Goal: Transaction & Acquisition: Purchase product/service

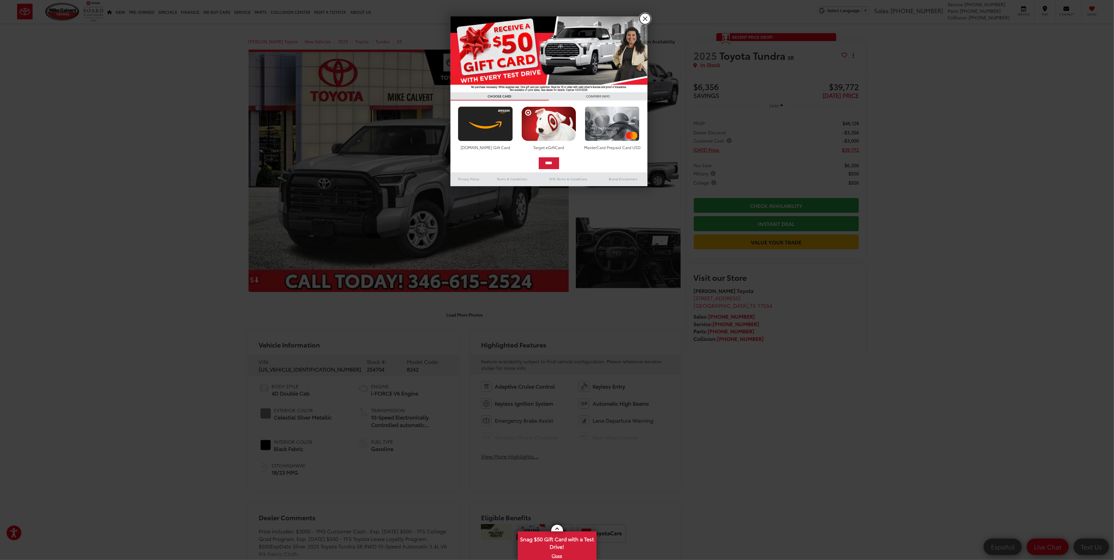
click at [643, 18] on link "X" at bounding box center [644, 18] width 11 height 11
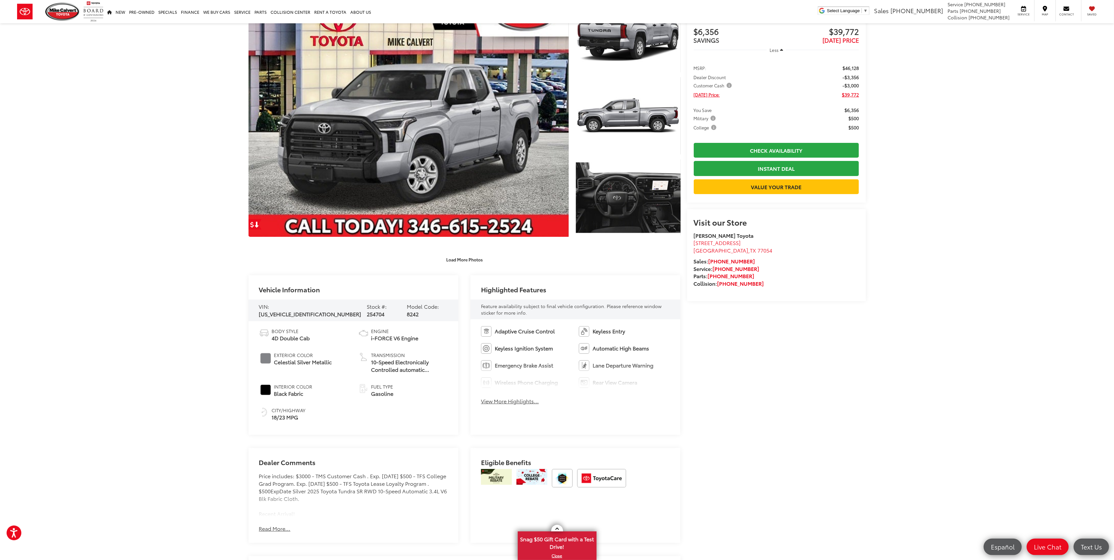
scroll to position [87, 0]
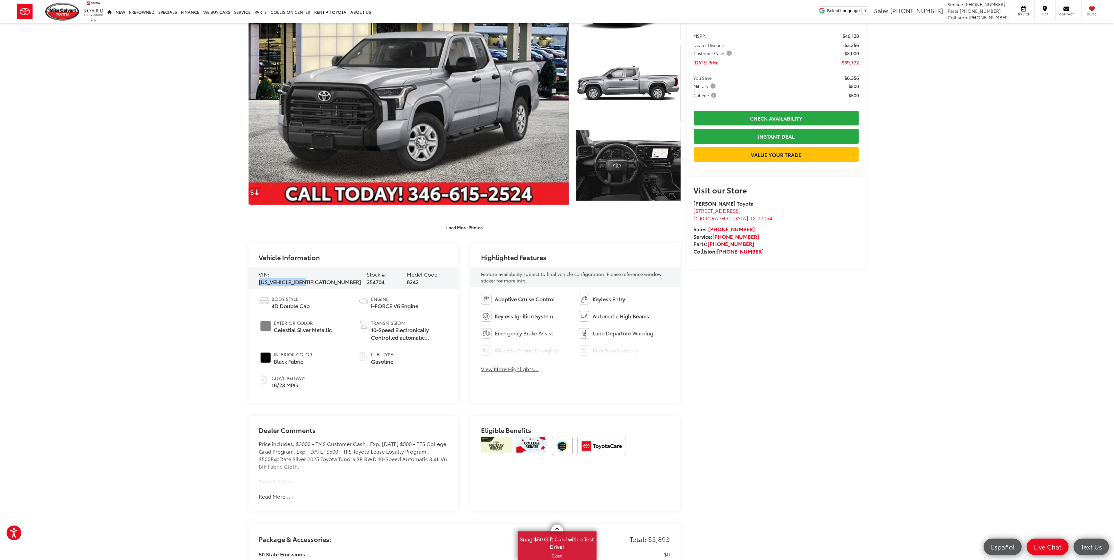
drag, startPoint x: 318, startPoint y: 276, endPoint x: 271, endPoint y: 277, distance: 47.6
click at [271, 278] on span "[US_VEHICLE_IDENTIFICATION_NUMBER]" at bounding box center [310, 282] width 102 height 8
click at [272, 278] on span "[US_VEHICLE_IDENTIFICATION_NUMBER]" at bounding box center [310, 282] width 102 height 8
drag, startPoint x: 270, startPoint y: 277, endPoint x: 322, endPoint y: 279, distance: 51.2
click at [322, 279] on span "[US_VEHICLE_IDENTIFICATION_NUMBER]" at bounding box center [310, 282] width 102 height 8
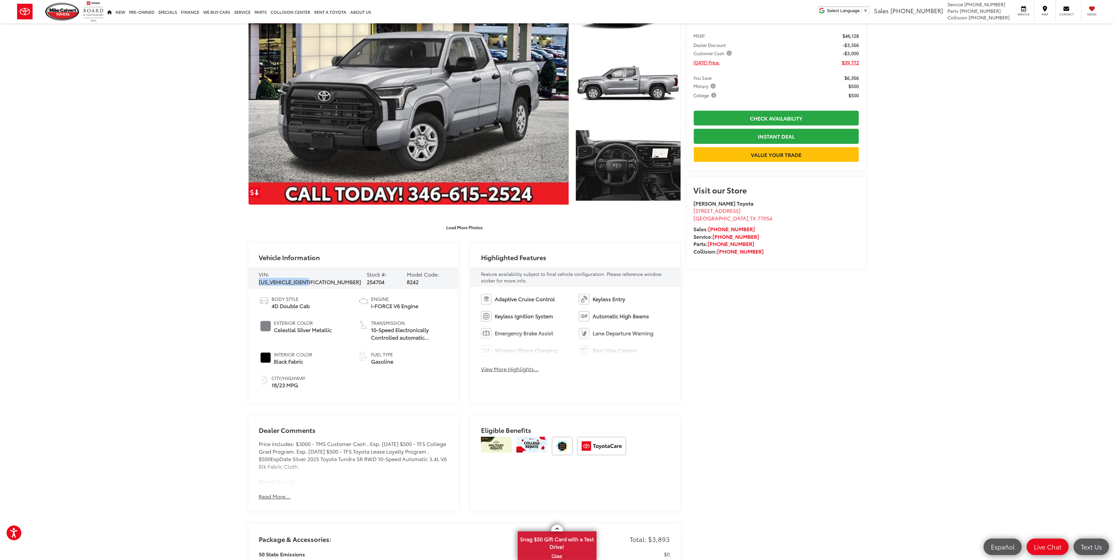
copy span "[US_VEHICLE_IDENTIFICATION_NUMBER]"
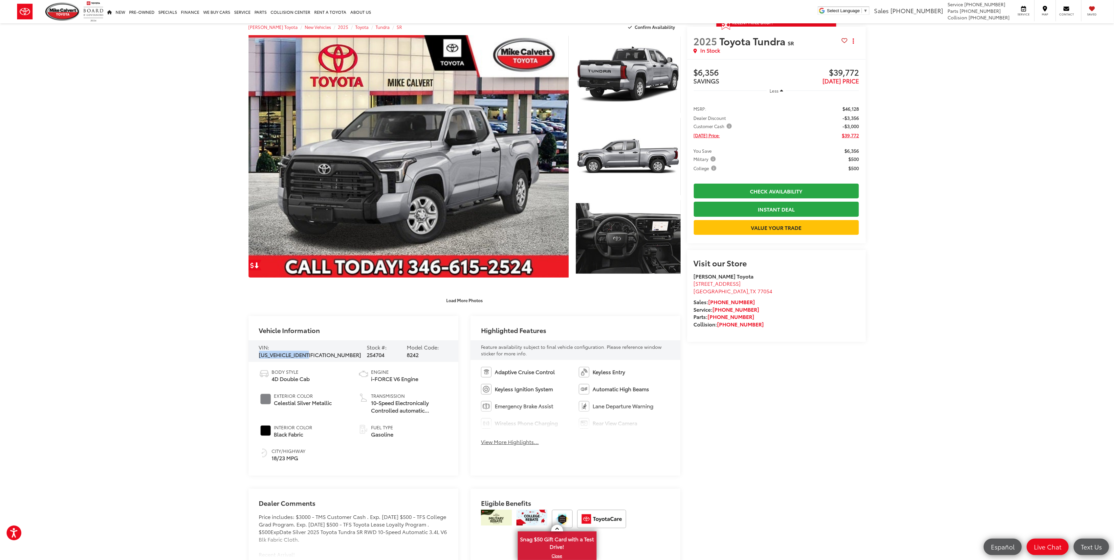
scroll to position [0, 0]
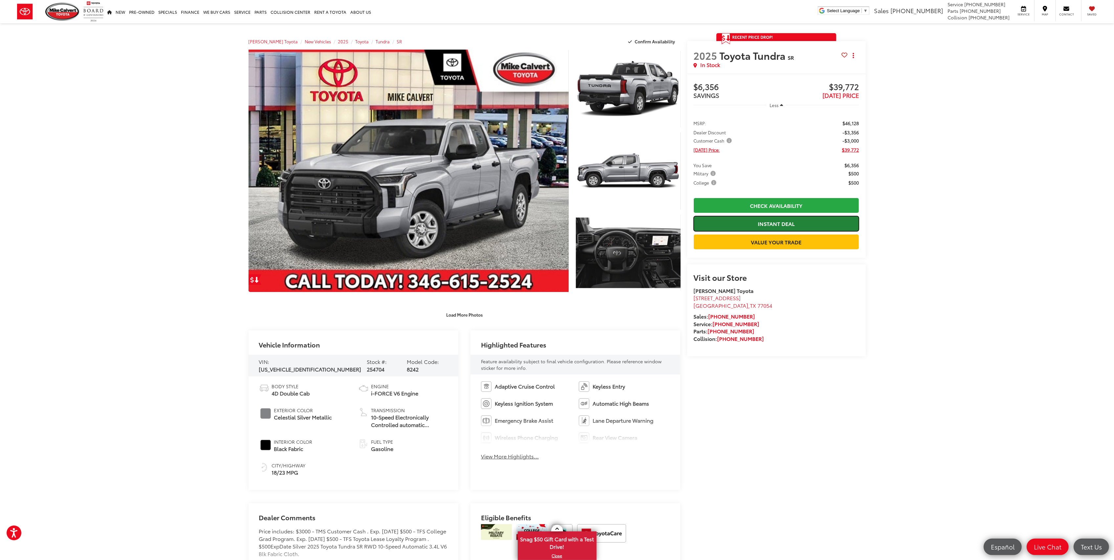
click at [745, 222] on link "Instant Deal" at bounding box center [776, 223] width 165 height 15
click at [1098, 549] on icon "Close" at bounding box center [1100, 546] width 9 height 9
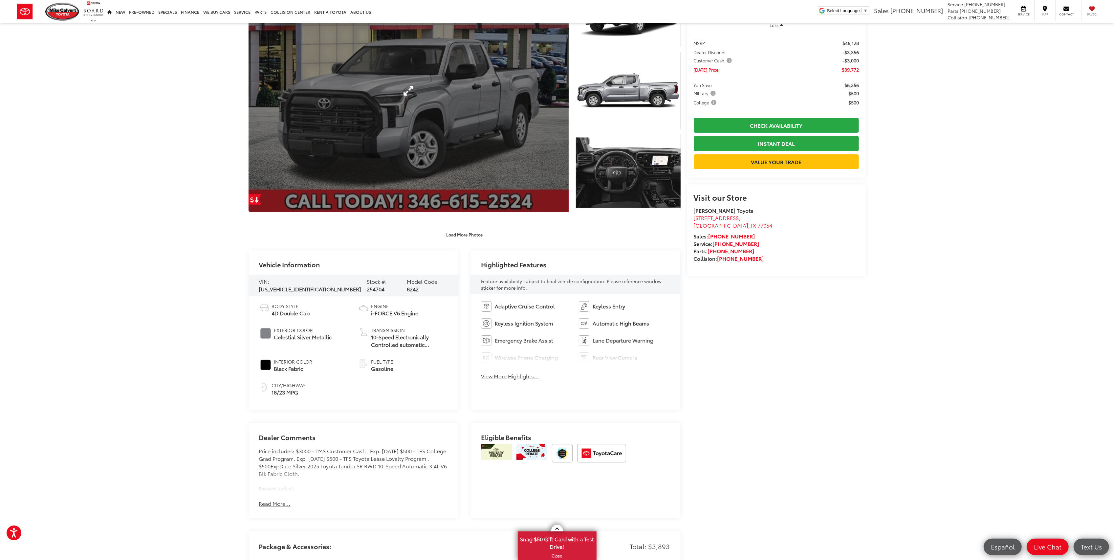
scroll to position [219, 0]
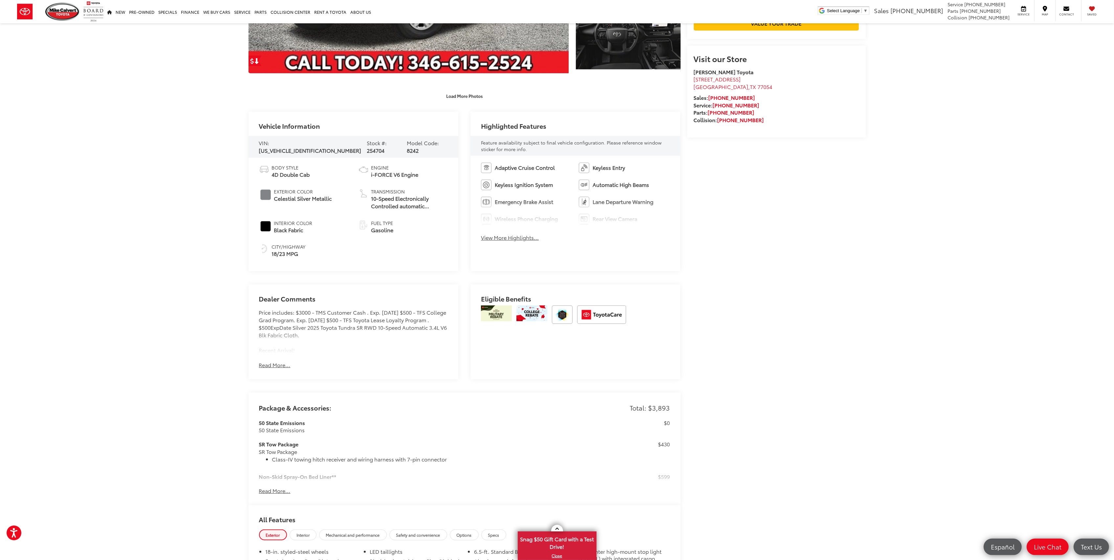
click at [528, 238] on button "View More Highlights..." at bounding box center [510, 238] width 58 height 8
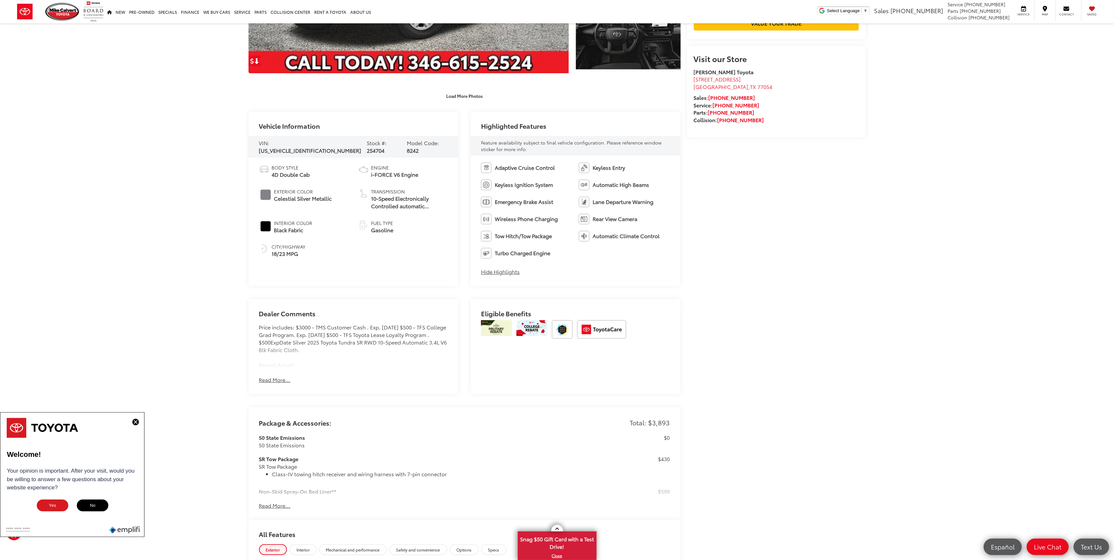
click at [271, 373] on div "Dealer Comments Price includes: $3000 - TMS Customer Cash . Exp. [DATE] $500 - …" at bounding box center [353, 346] width 210 height 95
click at [272, 381] on button "Read More..." at bounding box center [275, 380] width 32 height 8
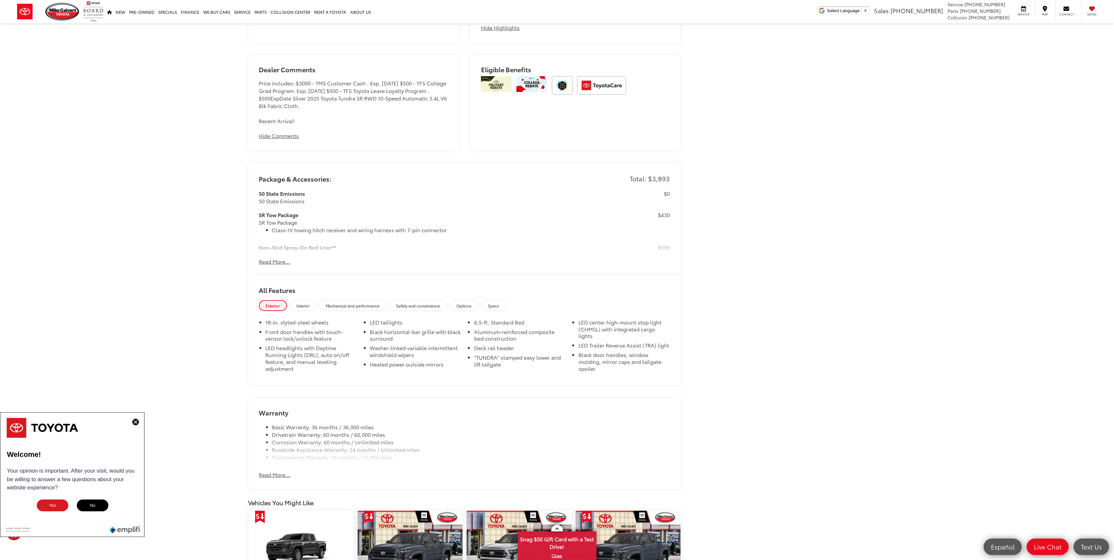
scroll to position [525, 0]
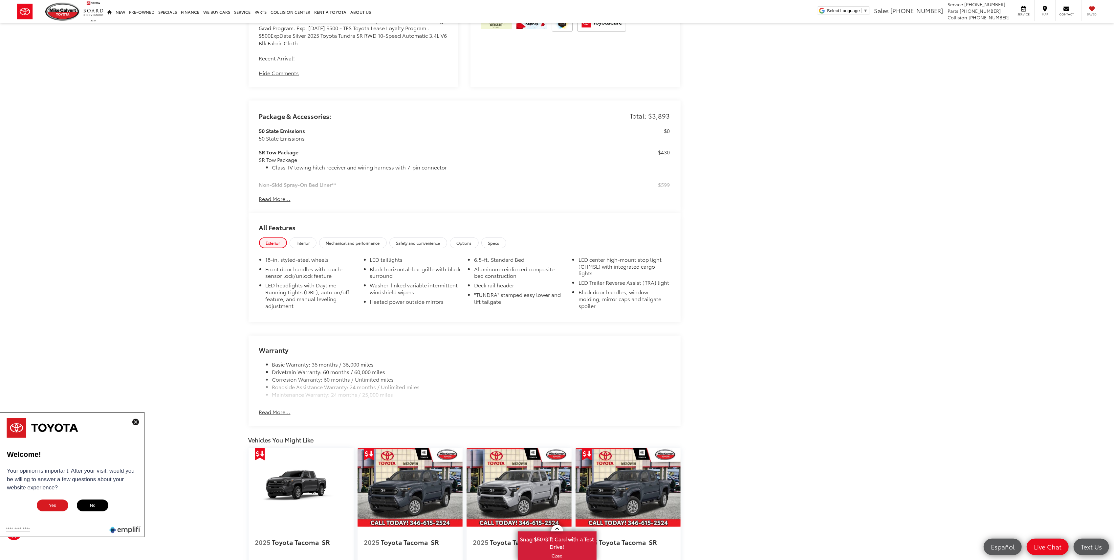
click at [277, 198] on button "Read More..." at bounding box center [275, 199] width 32 height 8
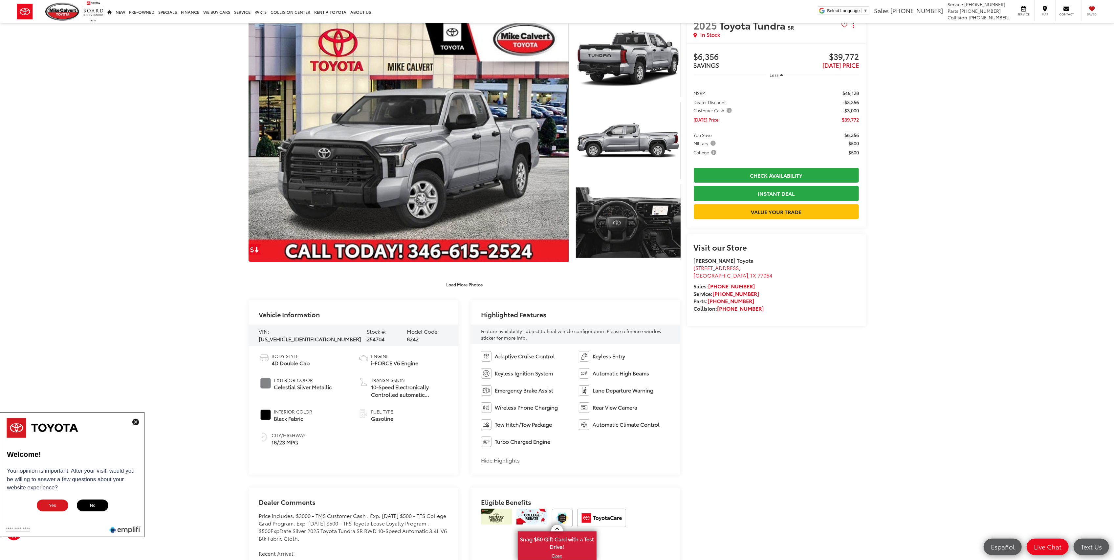
scroll to position [0, 0]
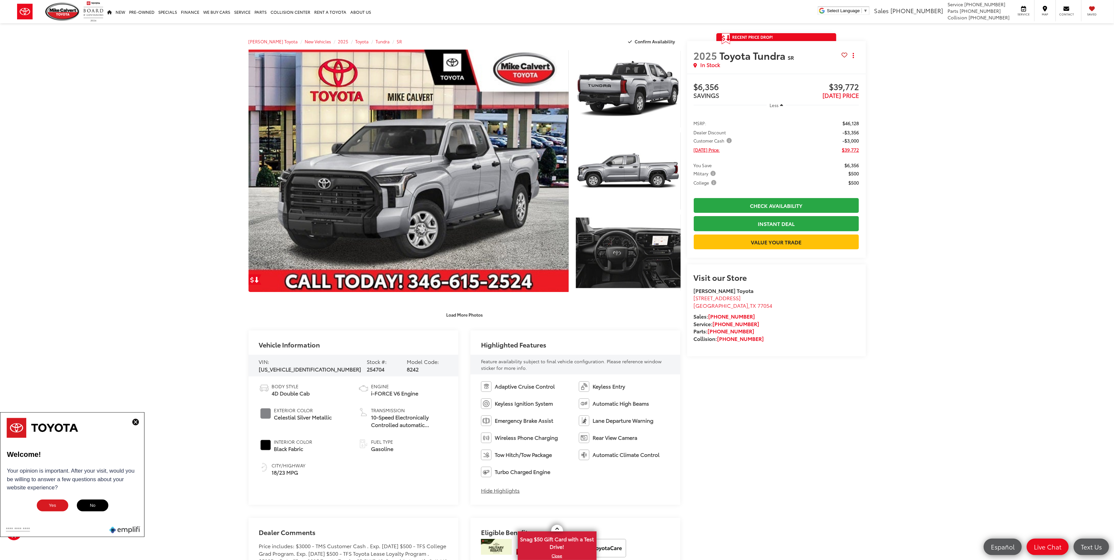
click at [780, 104] on icon "button" at bounding box center [781, 105] width 3 height 5
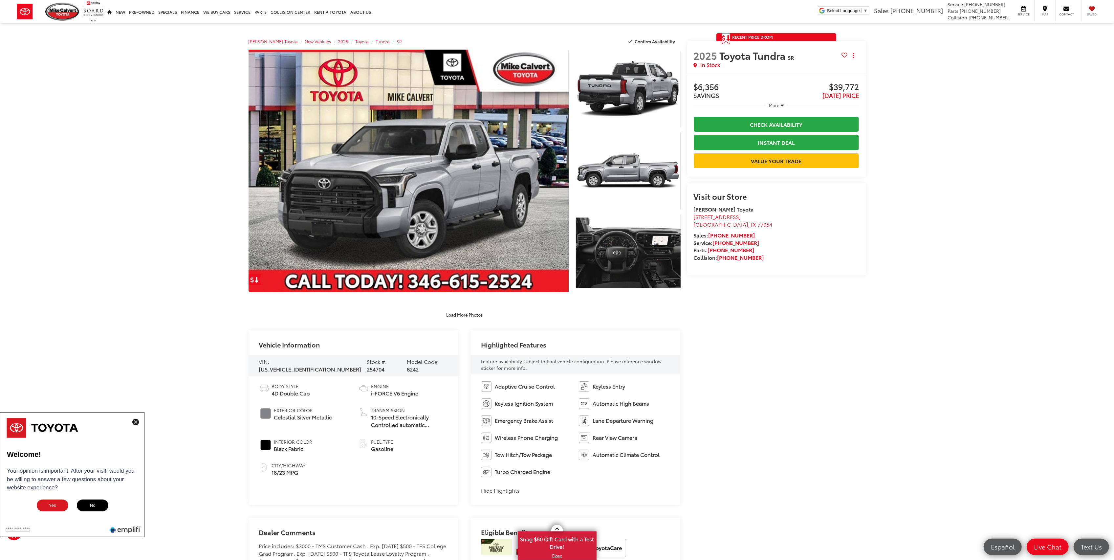
click at [780, 104] on button "More" at bounding box center [776, 105] width 21 height 12
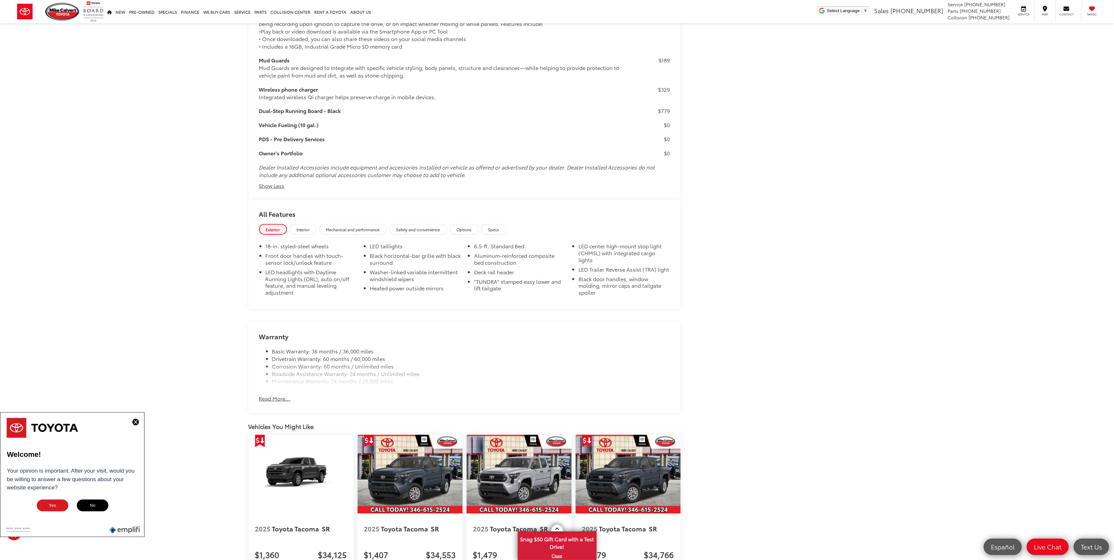
scroll to position [875, 0]
